Goal: Task Accomplishment & Management: Use online tool/utility

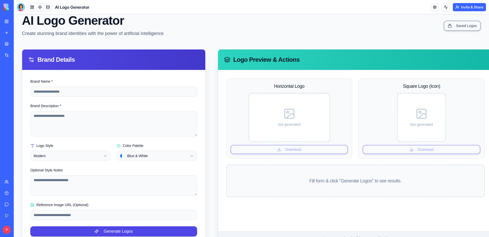
scroll to position [35, 0]
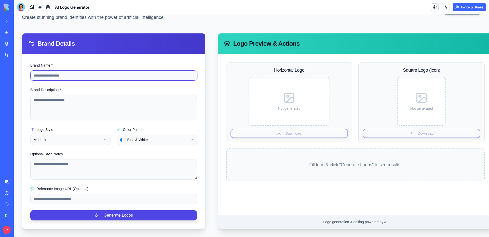
click at [82, 75] on input "Brand Name *" at bounding box center [113, 75] width 167 height 10
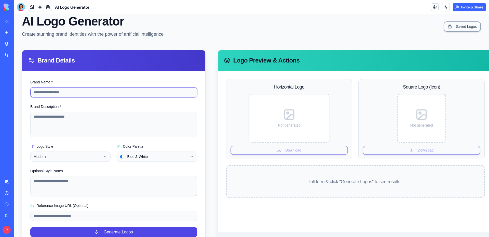
scroll to position [0, 0]
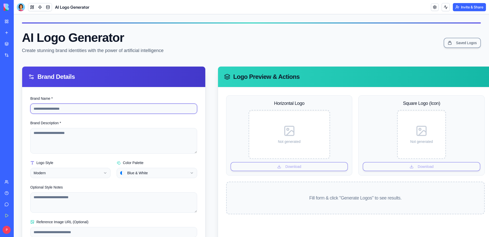
click at [126, 109] on input "Brand Name *" at bounding box center [113, 108] width 167 height 10
drag, startPoint x: 109, startPoint y: 115, endPoint x: 152, endPoint y: 127, distance: 44.7
click at [152, 127] on form "**********" at bounding box center [113, 174] width 167 height 158
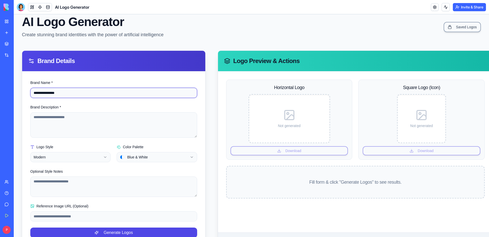
scroll to position [35, 0]
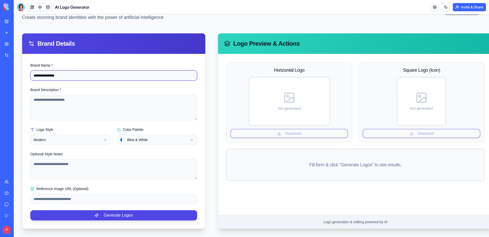
type input "**********"
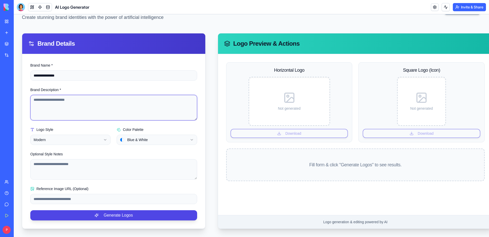
click at [147, 105] on textarea "Brand Description *" at bounding box center [113, 107] width 167 height 25
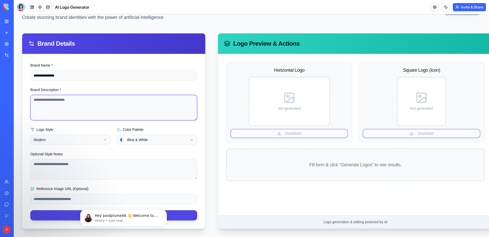
scroll to position [0, 0]
click at [124, 99] on textarea "Brand Description *" at bounding box center [113, 107] width 167 height 25
paste textarea "**********"
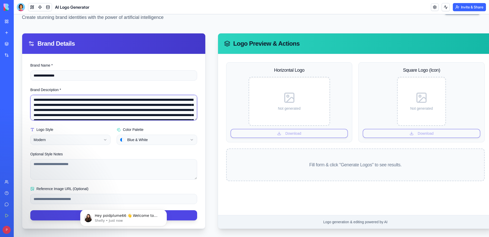
scroll to position [23, 0]
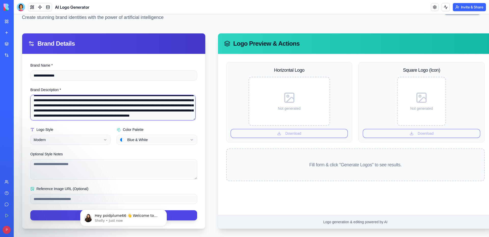
type textarea "**********"
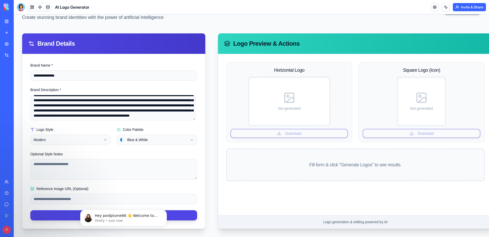
click at [121, 145] on form "**********" at bounding box center [113, 141] width 167 height 158
click at [141, 139] on html "**********" at bounding box center [251, 108] width 475 height 255
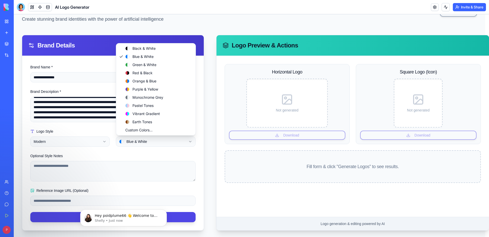
click at [149, 134] on div "Black & White Blue & White Green & White Red & Black Orange & Blue Purple & Yel…" at bounding box center [155, 89] width 79 height 92
select select "******"
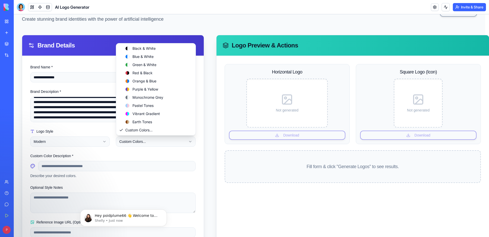
click at [136, 139] on html "**********" at bounding box center [251, 126] width 475 height 287
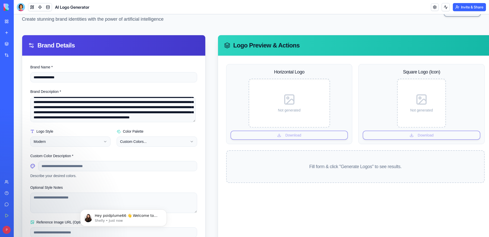
click at [137, 130] on label "Color Palette" at bounding box center [130, 131] width 27 height 4
click at [137, 136] on button "Custom Colors..." at bounding box center [157, 141] width 80 height 10
click at [131, 148] on form "**********" at bounding box center [113, 158] width 167 height 189
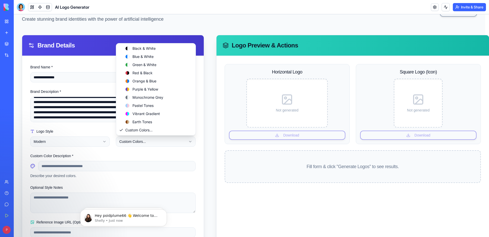
click at [140, 143] on html "**********" at bounding box center [251, 126] width 475 height 287
click at [103, 158] on html "**********" at bounding box center [251, 126] width 475 height 287
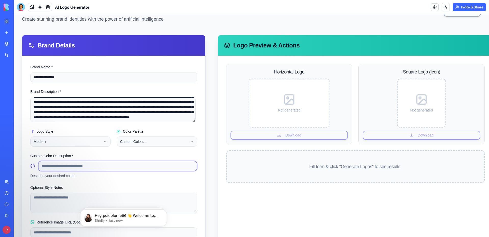
click at [84, 166] on input at bounding box center [117, 166] width 159 height 10
type input "********"
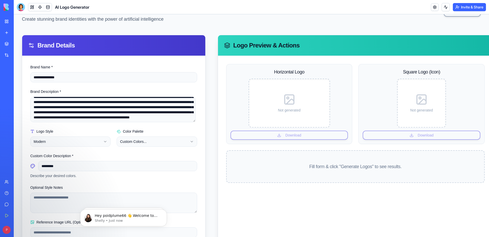
click at [142, 135] on div "**********" at bounding box center [157, 137] width 80 height 18
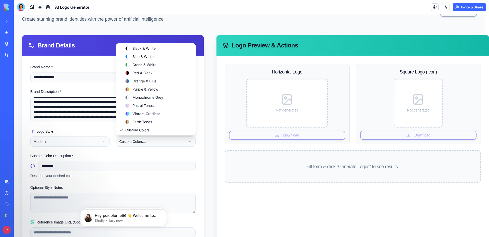
click at [140, 142] on html "**********" at bounding box center [251, 126] width 475 height 287
select select "**********"
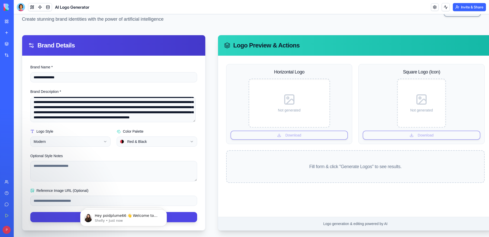
click at [90, 154] on div "Optional Style Notes" at bounding box center [113, 167] width 167 height 29
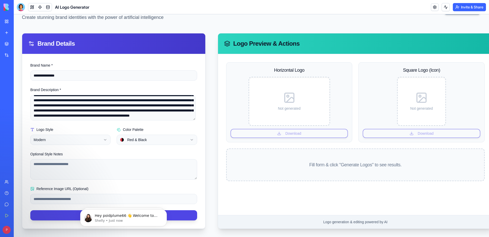
scroll to position [35, 0]
click at [126, 183] on form "**********" at bounding box center [113, 141] width 167 height 158
click at [65, 160] on textarea "Optional Style Notes" at bounding box center [113, 169] width 167 height 20
type textarea "****** *******"
click at [72, 211] on button "Generate Logos" at bounding box center [113, 215] width 167 height 10
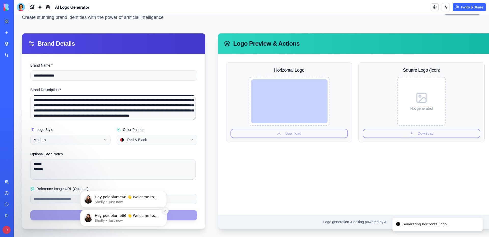
click at [166, 211] on icon "Dismiss notification" at bounding box center [165, 211] width 2 height 2
click at [166, 211] on icon "Dismiss notification" at bounding box center [165, 210] width 3 height 3
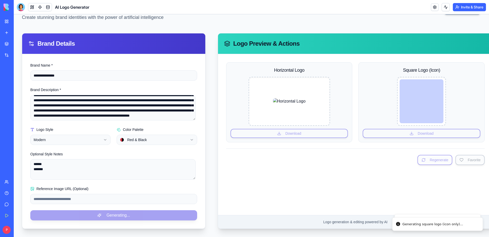
click at [295, 98] on img at bounding box center [289, 101] width 33 height 6
drag, startPoint x: 435, startPoint y: 108, endPoint x: 435, endPoint y: 125, distance: 16.6
click at [435, 109] on div at bounding box center [422, 101] width 44 height 44
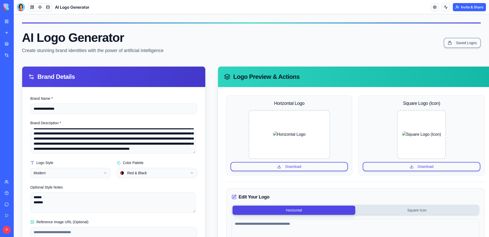
scroll to position [51, 0]
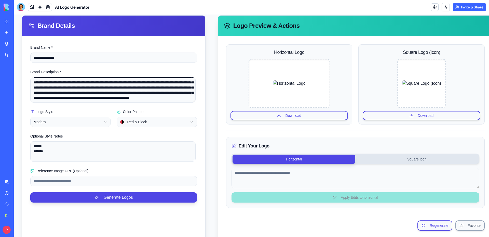
click at [276, 80] on img at bounding box center [289, 83] width 33 height 6
click at [294, 117] on button "Download" at bounding box center [289, 115] width 118 height 9
click at [414, 113] on button "Download" at bounding box center [422, 115] width 118 height 9
click at [309, 160] on button "Horizontal" at bounding box center [294, 158] width 123 height 9
click at [380, 158] on button "Square Icon" at bounding box center [416, 158] width 123 height 9
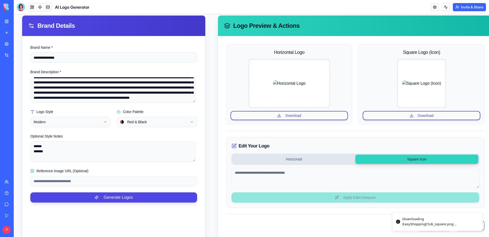
click at [288, 162] on button "Horizontal" at bounding box center [294, 158] width 123 height 9
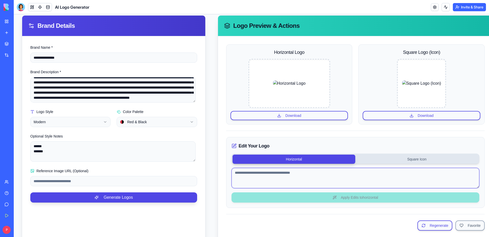
click at [344, 176] on textarea at bounding box center [356, 178] width 248 height 20
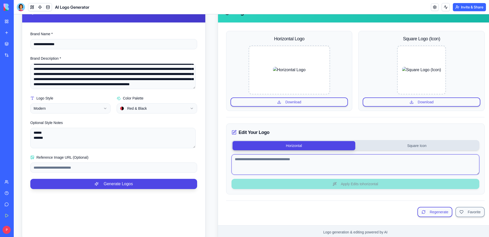
scroll to position [77, 0]
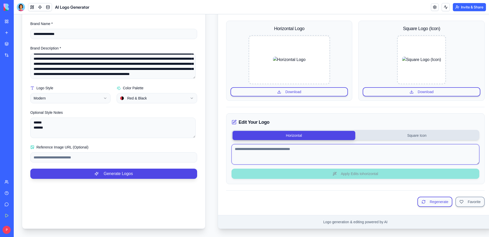
click at [300, 148] on textarea at bounding box center [356, 154] width 248 height 20
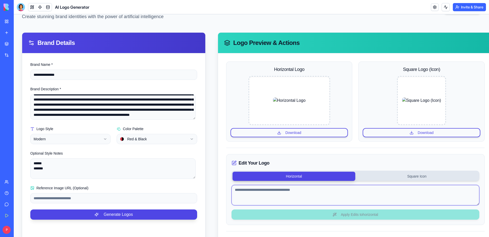
scroll to position [0, 0]
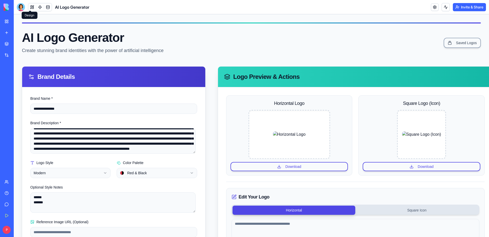
click at [31, 5] on button at bounding box center [32, 7] width 8 height 8
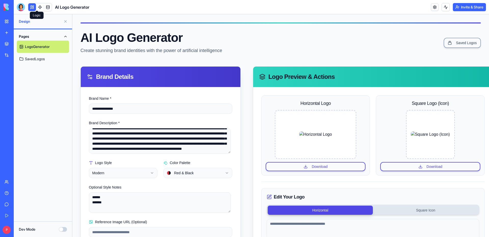
click at [36, 7] on link at bounding box center [40, 7] width 8 height 8
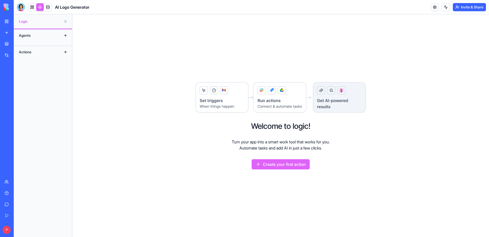
click at [44, 7] on link at bounding box center [48, 7] width 8 height 8
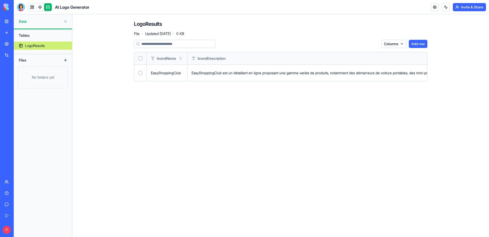
click at [5, 5] on img at bounding box center [20, 7] width 32 height 7
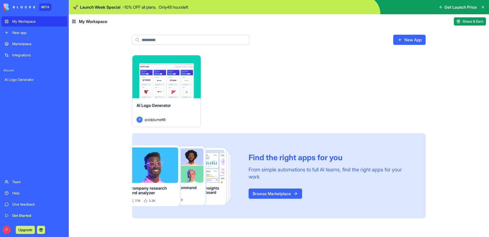
click at [130, 29] on main "New App Launch AI Logo Generator P poidplume66 Find the right apps for you From…" at bounding box center [279, 133] width 420 height 208
click at [254, 75] on div "Launch AI Logo Generator P poidplume66 Find the right apps for you From simple …" at bounding box center [278, 136] width 293 height 163
click at [20, 41] on div "Marketplace" at bounding box center [38, 43] width 52 height 5
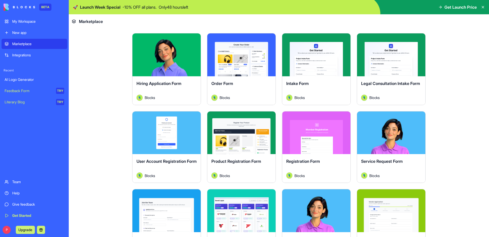
scroll to position [102, 0]
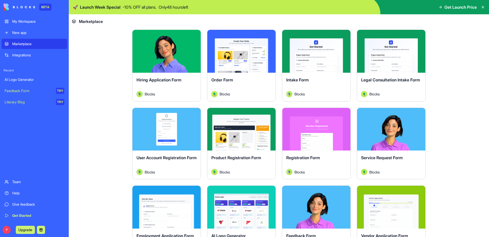
click at [114, 133] on main "Earn Free Credits Discover work tools for any task Marketing HR Freelancers Sal…" at bounding box center [279, 133] width 420 height 208
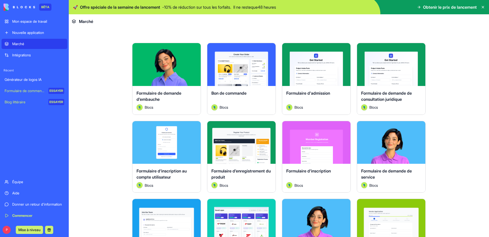
scroll to position [114, 0]
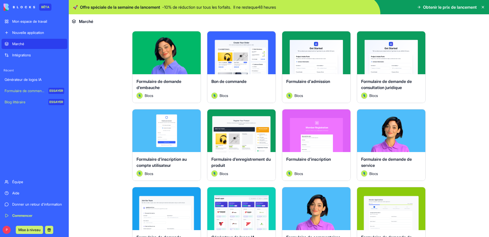
click at [27, 99] on div "Blog littéraire" at bounding box center [25, 101] width 40 height 5
click at [28, 99] on div "Blog littéraire" at bounding box center [25, 101] width 40 height 5
click at [54, 100] on font "ESSAYER" at bounding box center [56, 102] width 14 height 4
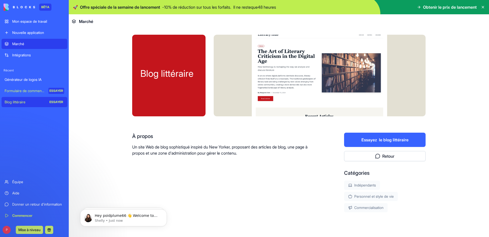
click at [361, 137] on font "Essayez" at bounding box center [369, 139] width 16 height 5
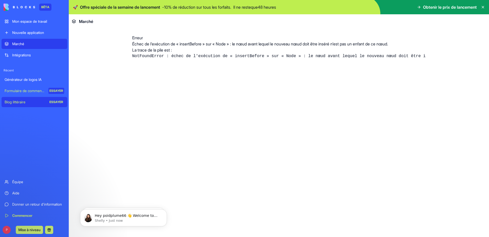
click at [152, 54] on font "NotFoundError : échec de l'exécution de « insertBefore » sur « Node » : le nœud…" at bounding box center [324, 56] width 384 height 5
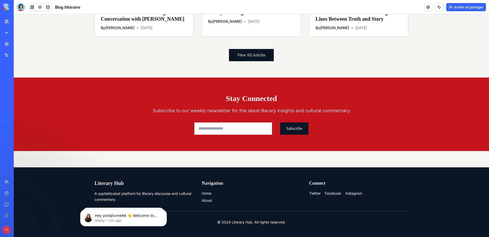
scroll to position [420, 0]
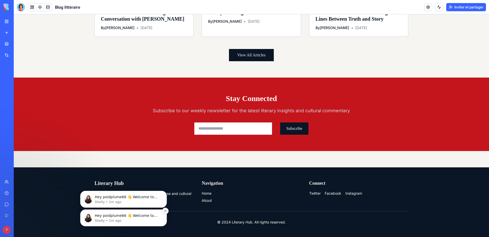
click at [167, 210] on button "Dismiss notification" at bounding box center [165, 210] width 7 height 7
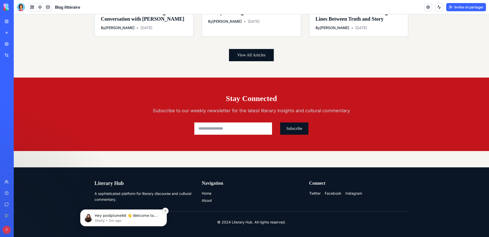
click at [165, 210] on icon "Dismiss notification" at bounding box center [165, 210] width 3 height 3
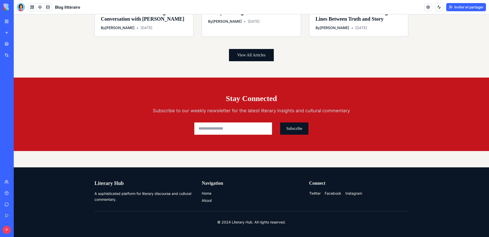
click at [225, 131] on input "email" at bounding box center [233, 128] width 78 height 12
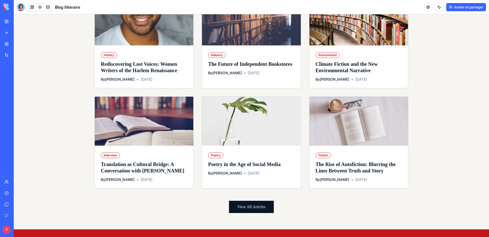
scroll to position [0, 0]
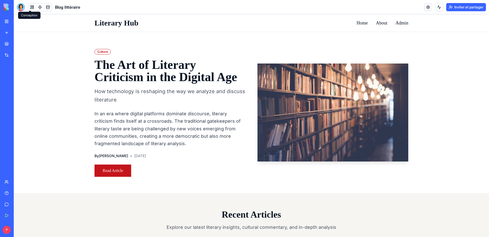
click at [30, 6] on span at bounding box center [32, 7] width 14 height 14
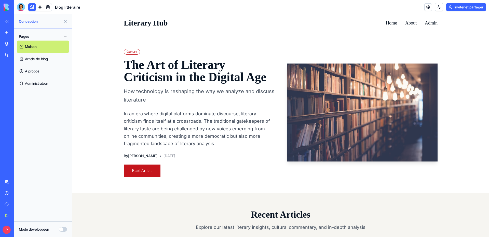
click at [36, 57] on font "Article de blog" at bounding box center [36, 59] width 23 height 4
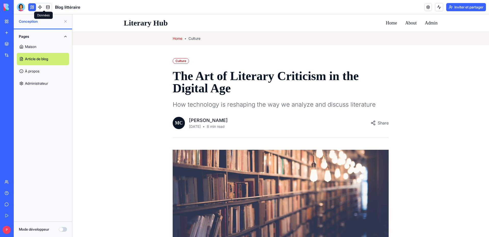
click at [44, 6] on link at bounding box center [48, 7] width 8 height 8
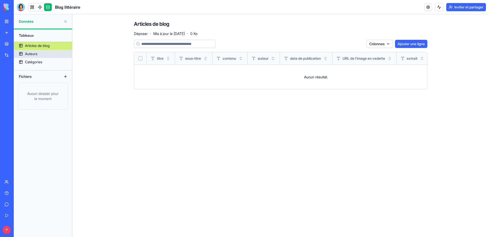
click at [31, 51] on div "Auteurs" at bounding box center [31, 53] width 12 height 5
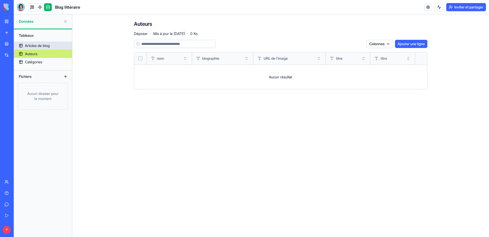
click at [33, 43] on font "Articles de blog" at bounding box center [37, 45] width 25 height 4
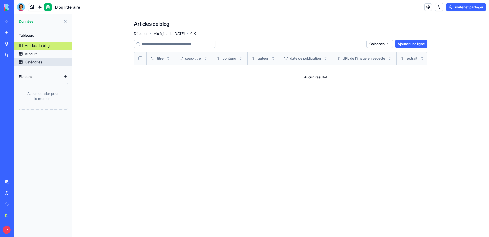
click at [32, 60] on font "Catégories" at bounding box center [33, 62] width 17 height 4
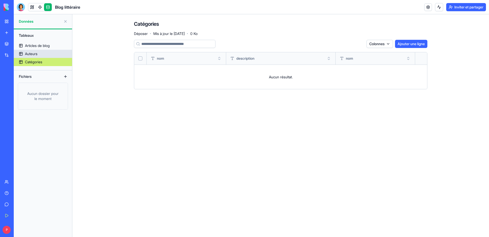
click at [32, 51] on font "Auteurs" at bounding box center [31, 53] width 12 height 4
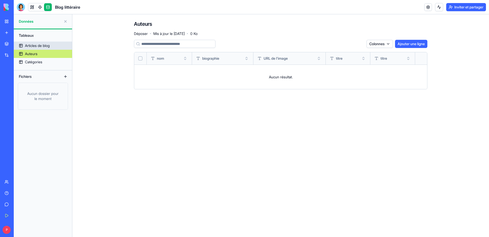
click at [32, 43] on link "Articles de blog" at bounding box center [43, 46] width 58 height 8
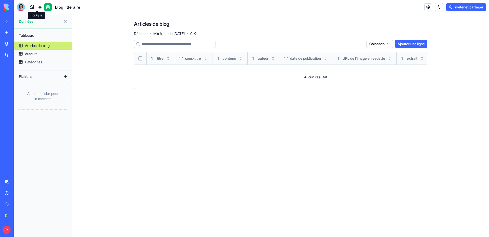
click at [37, 6] on link at bounding box center [40, 7] width 8 height 8
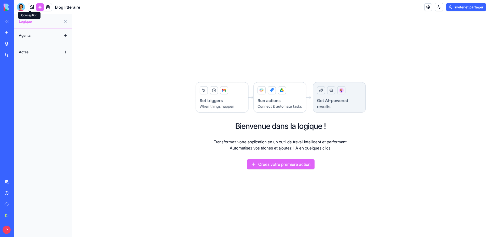
click at [32, 6] on link at bounding box center [32, 7] width 8 height 8
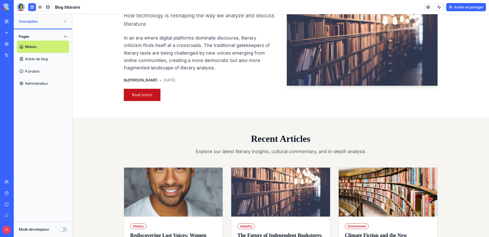
scroll to position [51, 0]
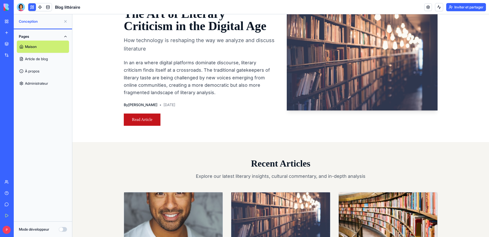
click at [65, 228] on button "Mode développeur" at bounding box center [63, 229] width 8 height 5
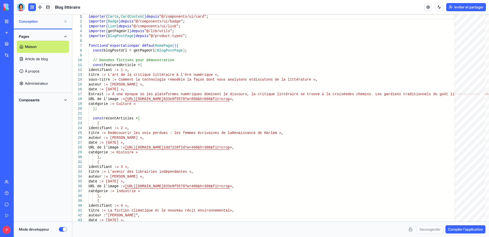
click at [459, 228] on font "Compiler l'application" at bounding box center [465, 229] width 35 height 4
click at [39, 4] on link at bounding box center [40, 7] width 8 height 8
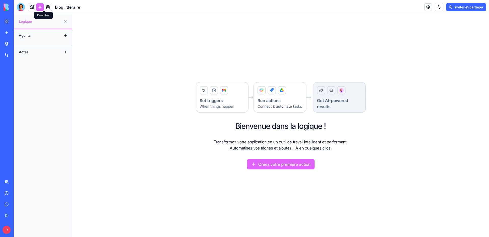
click at [44, 4] on link at bounding box center [48, 7] width 8 height 8
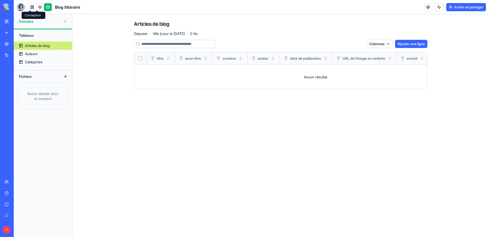
click at [29, 6] on link at bounding box center [32, 7] width 8 height 8
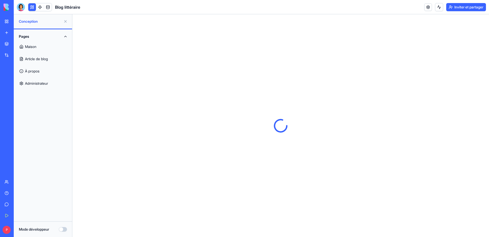
click at [63, 229] on button "Mode développeur" at bounding box center [63, 229] width 8 height 5
click at [33, 96] on button "Components" at bounding box center [43, 100] width 52 height 8
click at [46, 104] on link "Disposition de l'application" at bounding box center [43, 110] width 52 height 12
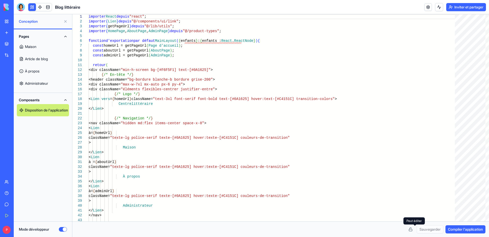
click at [415, 228] on button at bounding box center [410, 229] width 8 height 8
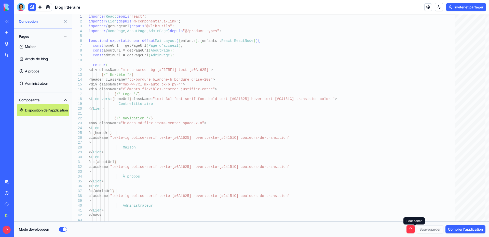
click at [415, 229] on button at bounding box center [410, 229] width 8 height 8
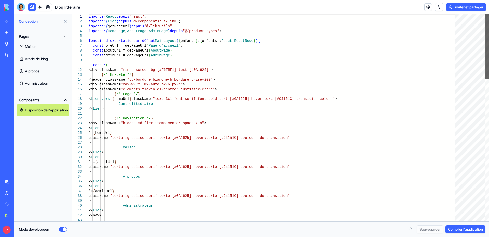
click at [485, 14] on div at bounding box center [487, 46] width 4 height 64
click at [23, 19] on font "Mon espace de travail" at bounding box center [29, 21] width 35 height 4
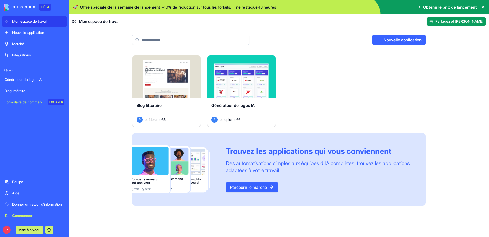
click at [369, 92] on div "Lancement Blog littéraire P poidplume66 Lancement Générateur de logos IA P poid…" at bounding box center [278, 130] width 293 height 150
click at [482, 6] on icon at bounding box center [483, 7] width 4 height 4
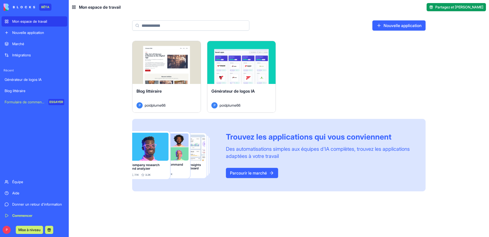
click at [26, 30] on div "Nouvelle application" at bounding box center [38, 32] width 52 height 5
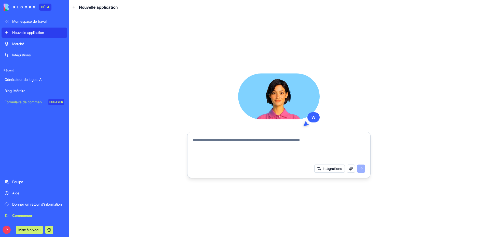
click at [276, 92] on video at bounding box center [279, 96] width 82 height 46
click at [157, 61] on div "W Intégrations" at bounding box center [279, 125] width 420 height 222
drag, startPoint x: 459, startPoint y: 28, endPoint x: 458, endPoint y: 14, distance: 13.8
click at [459, 28] on div "W Intégrations" at bounding box center [279, 125] width 420 height 222
click at [16, 19] on font "Mon espace de travail" at bounding box center [29, 21] width 35 height 4
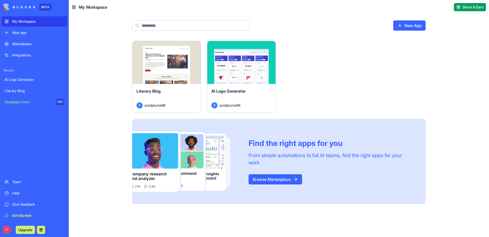
drag, startPoint x: 437, startPoint y: 71, endPoint x: 374, endPoint y: 17, distance: 83.1
click at [435, 68] on div "Launch Literary Blog P poidplume66 Launch AI Logo Generator P poidplume66 Find …" at bounding box center [279, 139] width 420 height 196
